Goal: Navigation & Orientation: Find specific page/section

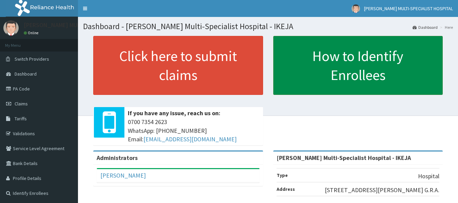
click at [319, 55] on link "How to Identify Enrollees" at bounding box center [358, 65] width 170 height 59
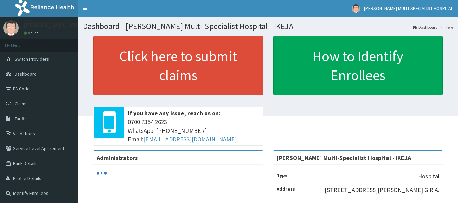
click at [30, 81] on link "Dashboard" at bounding box center [39, 73] width 78 height 15
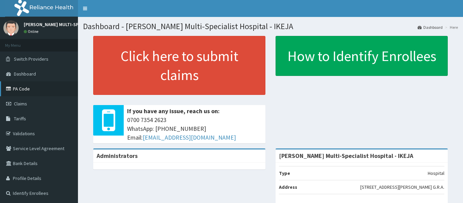
click at [27, 85] on link "PA Code" at bounding box center [39, 88] width 78 height 15
